Goal: Information Seeking & Learning: Check status

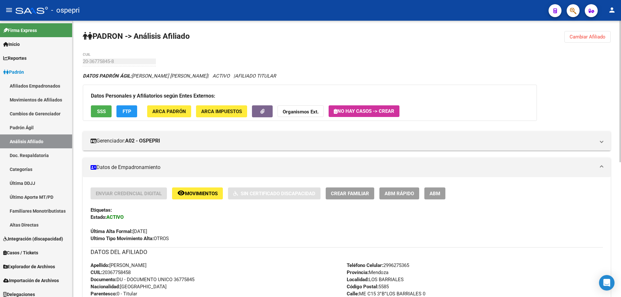
click at [595, 32] on button "Cambiar Afiliado" at bounding box center [587, 37] width 46 height 12
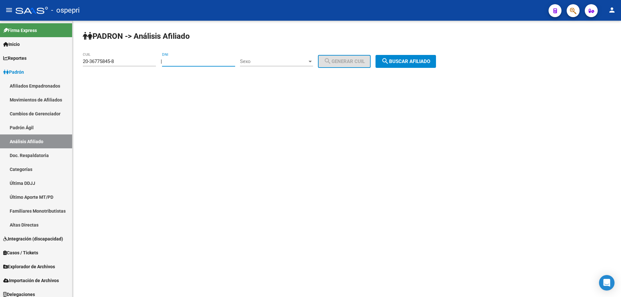
paste input "18755966"
type input "18755966"
click at [298, 58] on div "Sexo Sexo" at bounding box center [276, 59] width 73 height 14
click at [290, 65] on span "Masculino" at bounding box center [283, 61] width 73 height 15
click at [344, 62] on span "search Generar CUIL" at bounding box center [344, 62] width 41 height 6
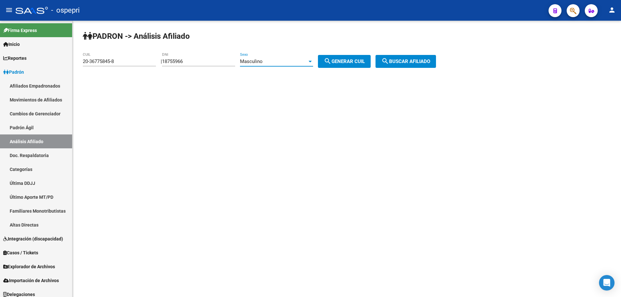
type input "23-18755966-9"
click at [430, 61] on span "search Buscar afiliado" at bounding box center [405, 62] width 49 height 6
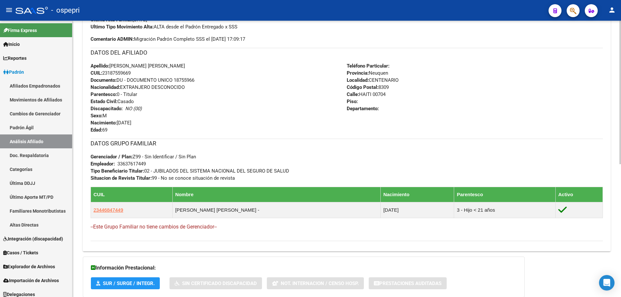
scroll to position [255, 0]
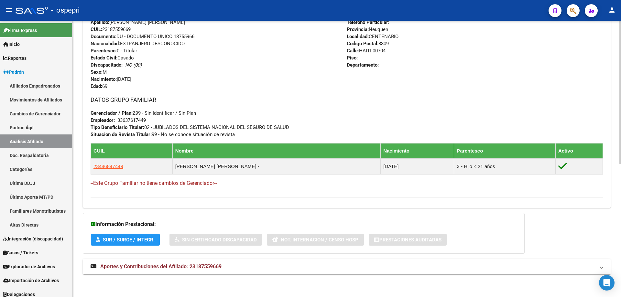
click at [157, 266] on span "Aportes y Contribuciones del Afiliado: 23187559669" at bounding box center [160, 266] width 121 height 6
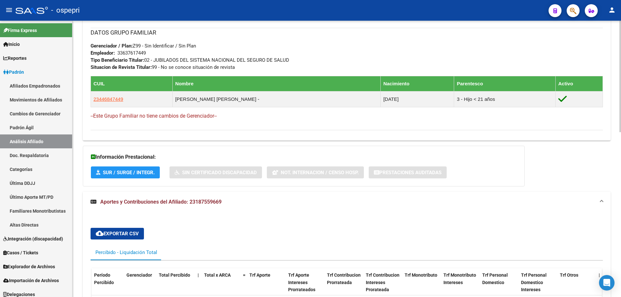
scroll to position [0, 0]
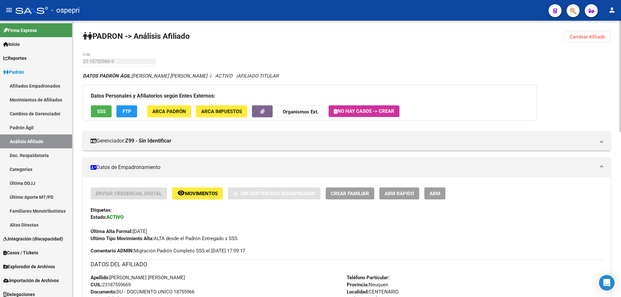
click at [574, 38] on span "Cambiar Afiliado" at bounding box center [587, 37] width 36 height 6
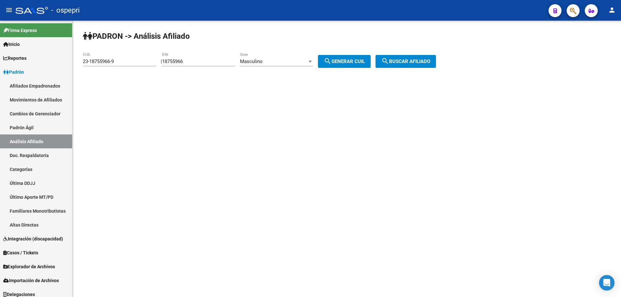
click at [183, 60] on input "18755966" at bounding box center [198, 62] width 73 height 6
paste input "24825160"
type input "24825160"
click at [349, 60] on span "search Generar CUIL" at bounding box center [344, 62] width 41 height 6
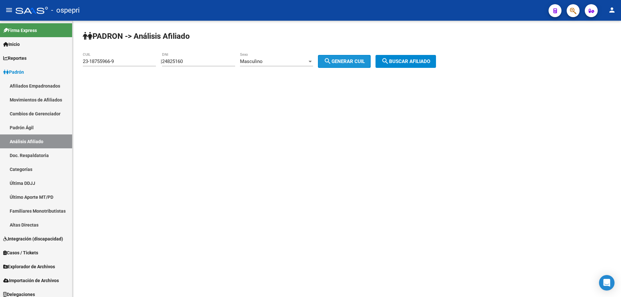
type input "20-24825160-4"
click at [402, 62] on span "search Buscar afiliado" at bounding box center [405, 62] width 49 height 6
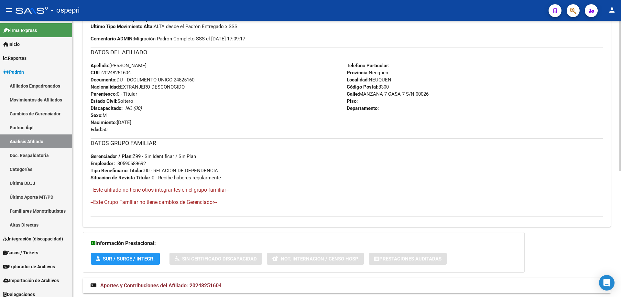
scroll to position [231, 0]
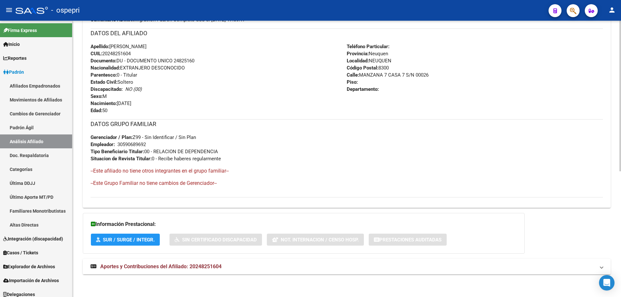
click at [196, 263] on strong "Aportes y Contribuciones del Afiliado: 20248251604" at bounding box center [155, 266] width 131 height 7
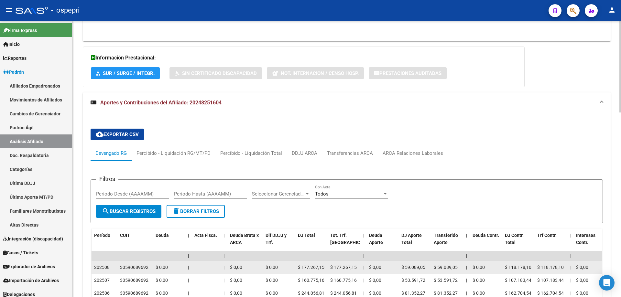
scroll to position [484, 0]
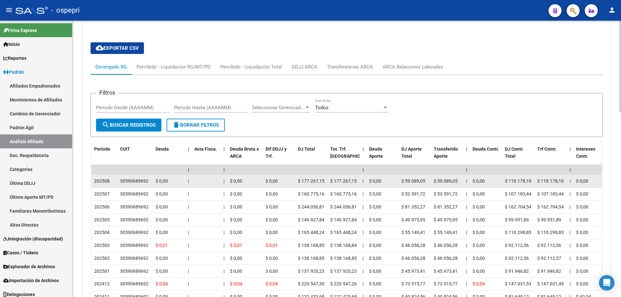
click at [131, 180] on div "30590689692" at bounding box center [134, 180] width 28 height 7
copy div "30590689692"
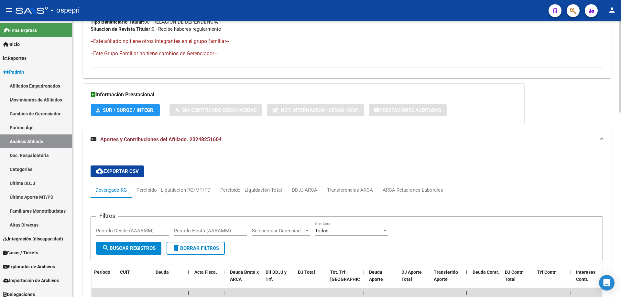
scroll to position [311, 0]
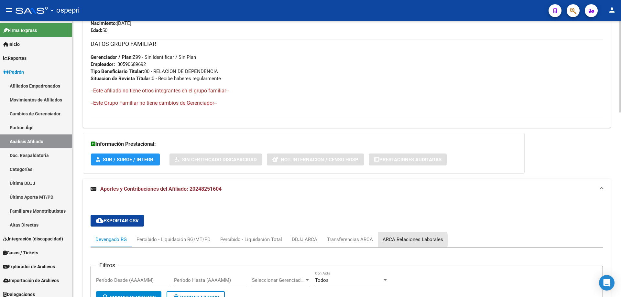
click at [403, 240] on div "ARCA Relaciones Laborales" at bounding box center [412, 239] width 60 height 7
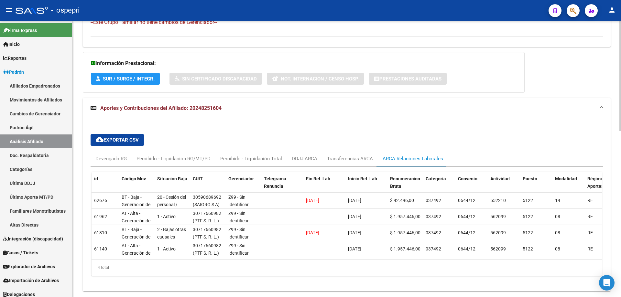
scroll to position [414, 0]
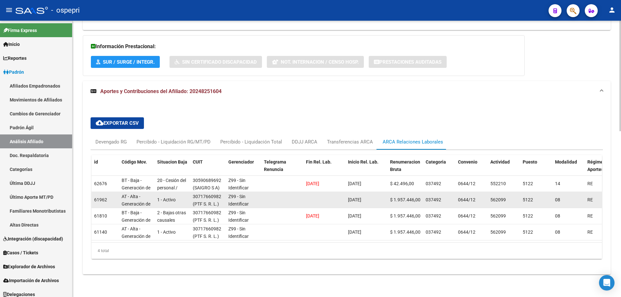
click at [205, 193] on div "30717660982" at bounding box center [207, 196] width 28 height 7
copy div "30717660982"
drag, startPoint x: 196, startPoint y: 198, endPoint x: 216, endPoint y: 198, distance: 20.0
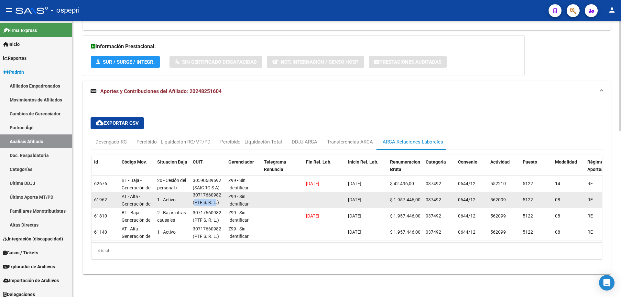
click at [216, 200] on span "(PTF S. R. L.)" at bounding box center [206, 202] width 26 height 5
copy span "PTF S. R. L"
